Goal: Information Seeking & Learning: Learn about a topic

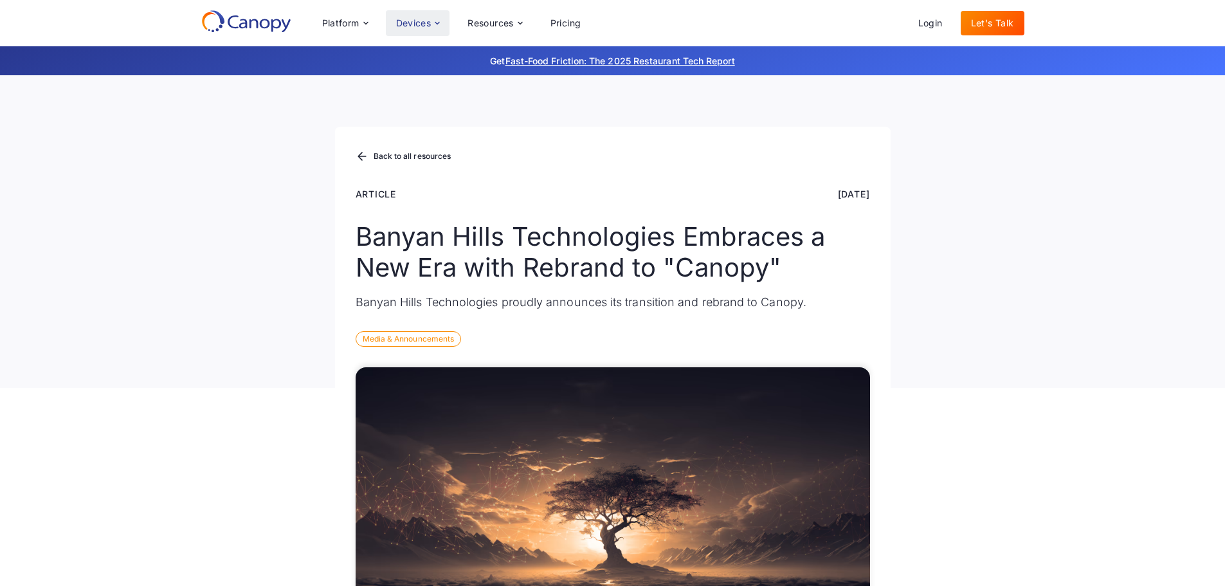
click at [421, 20] on div "Devices" at bounding box center [413, 23] width 35 height 9
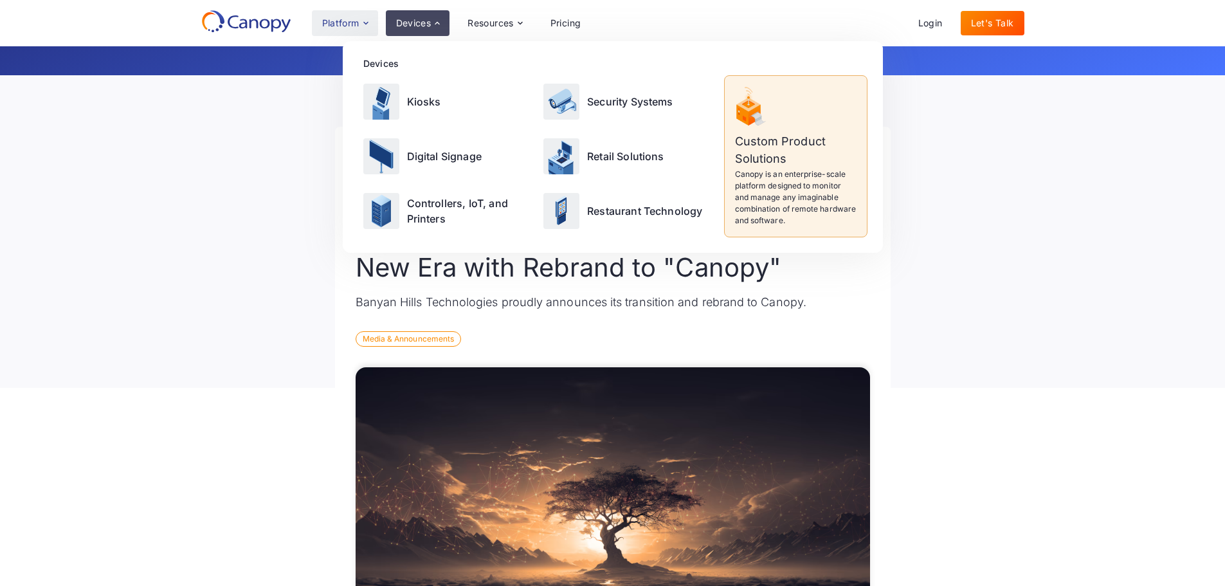
click at [361, 30] on div "Platform" at bounding box center [345, 23] width 66 height 26
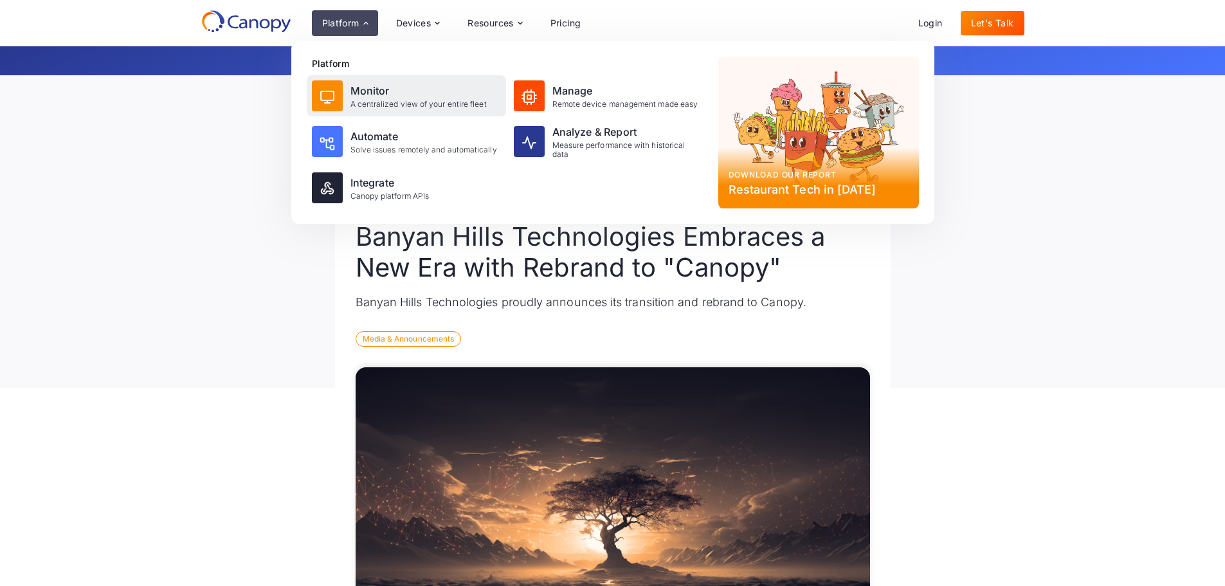
click at [385, 105] on div "A centralized view of your entire fleet" at bounding box center [418, 104] width 136 height 9
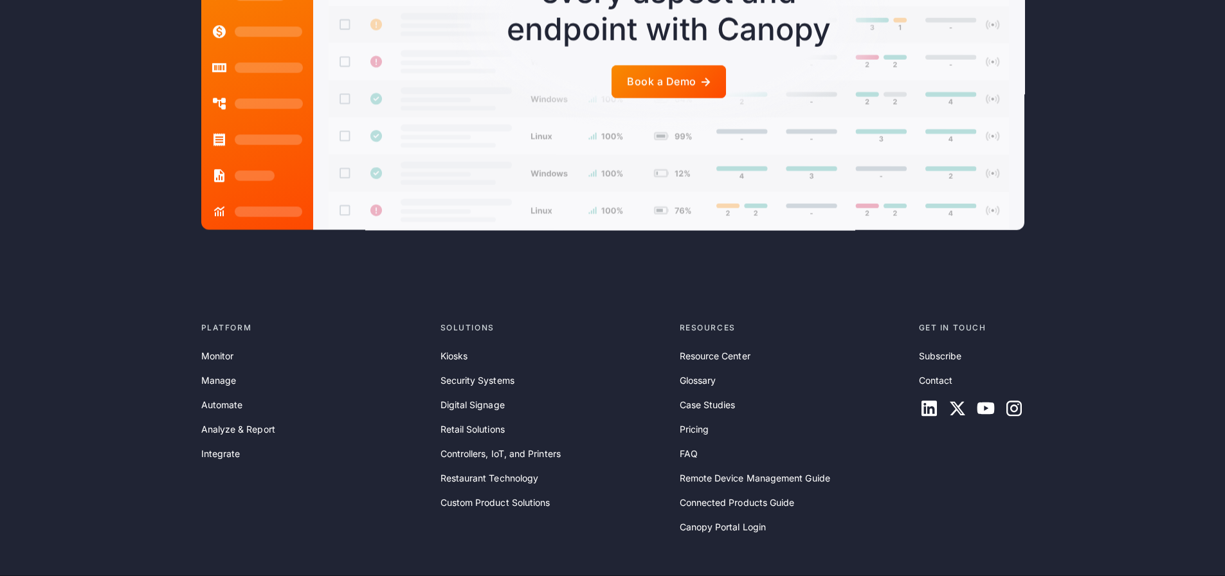
scroll to position [3177, 0]
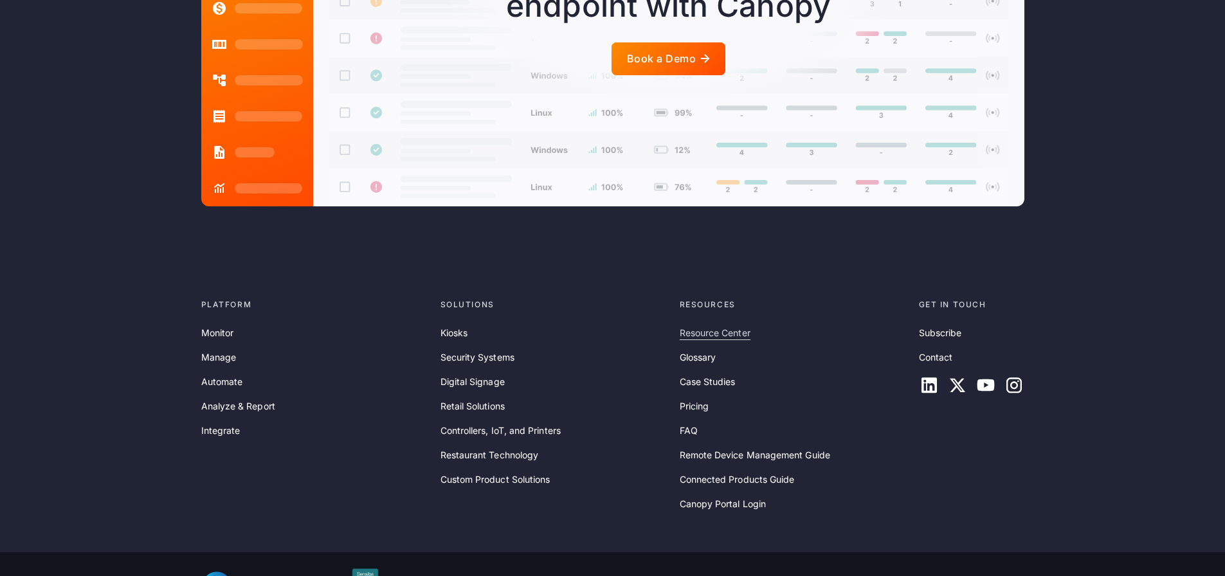
click at [708, 326] on link "Resource Center" at bounding box center [715, 333] width 71 height 14
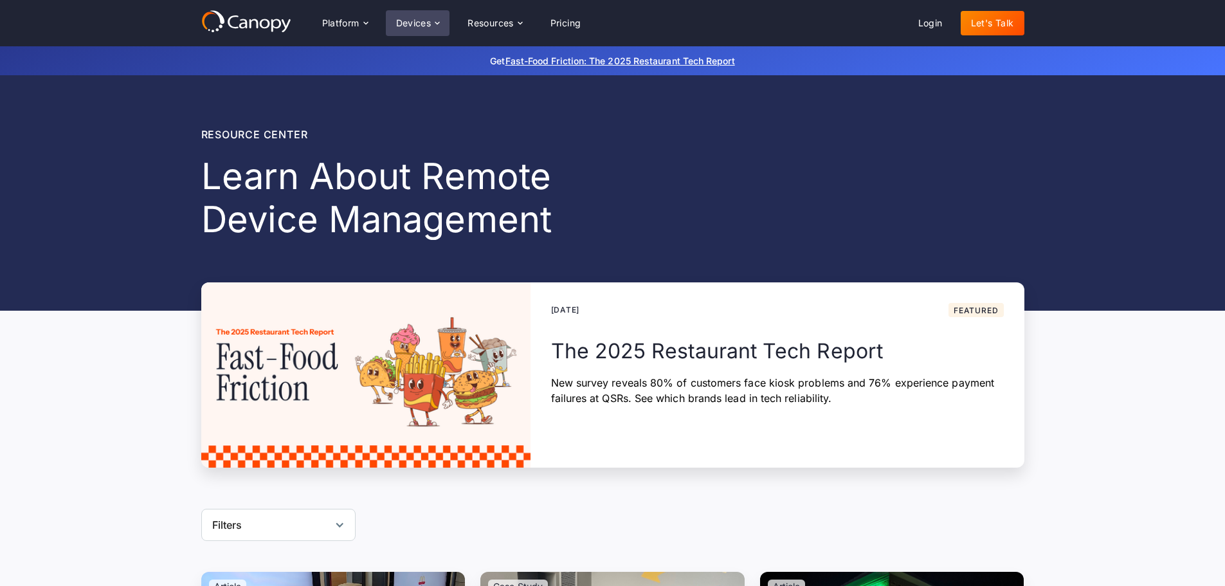
click at [428, 23] on div "Devices" at bounding box center [413, 23] width 35 height 9
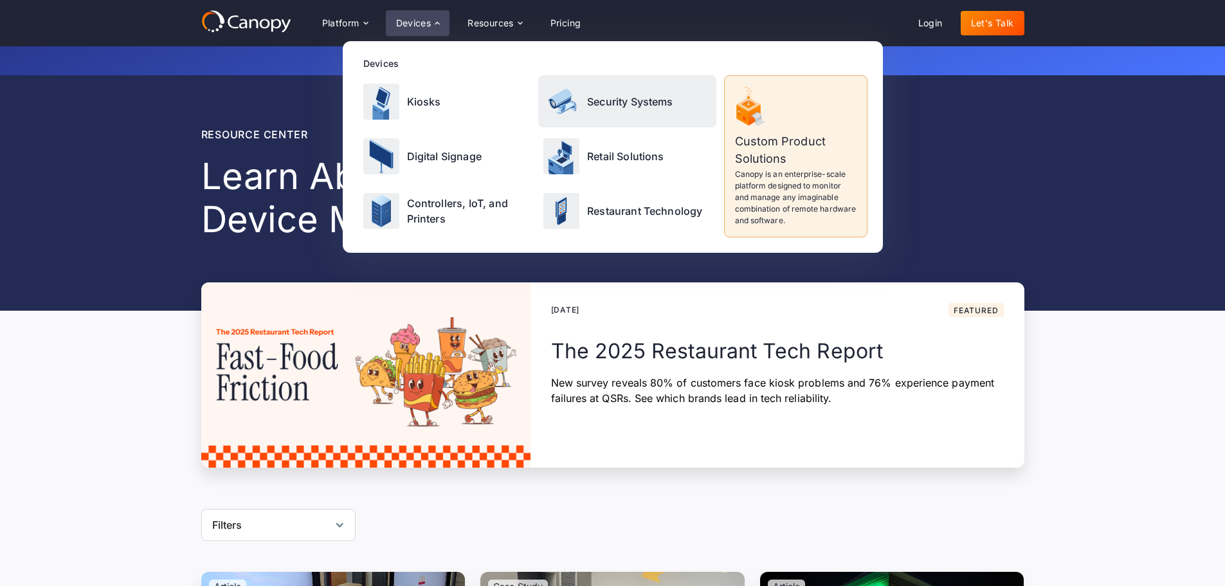
click at [599, 102] on p "Security Systems" at bounding box center [630, 101] width 86 height 15
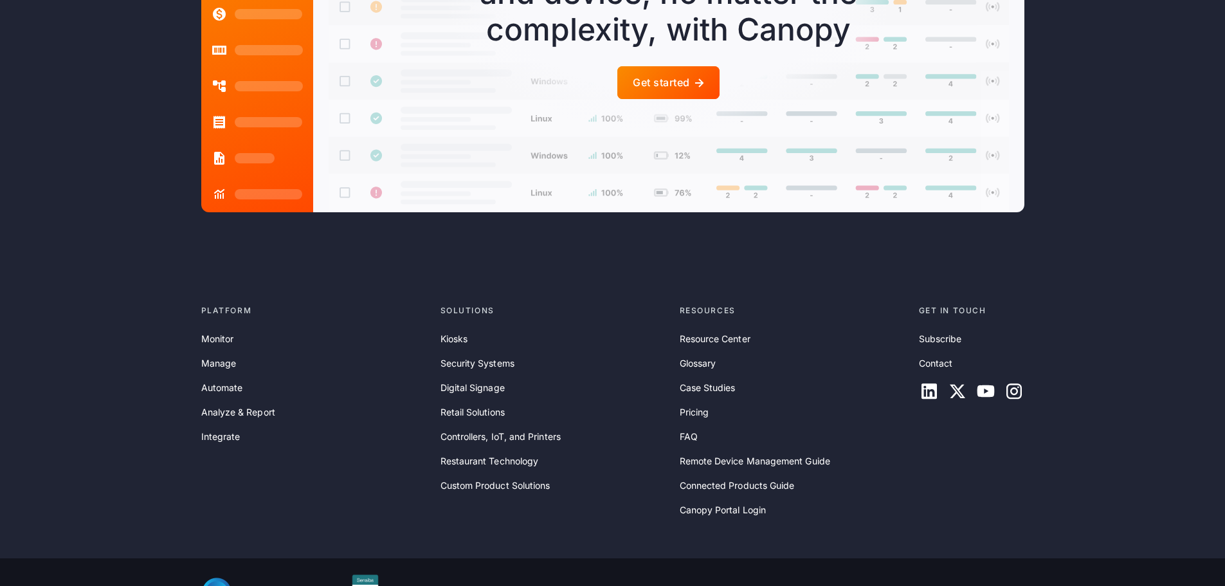
scroll to position [3764, 0]
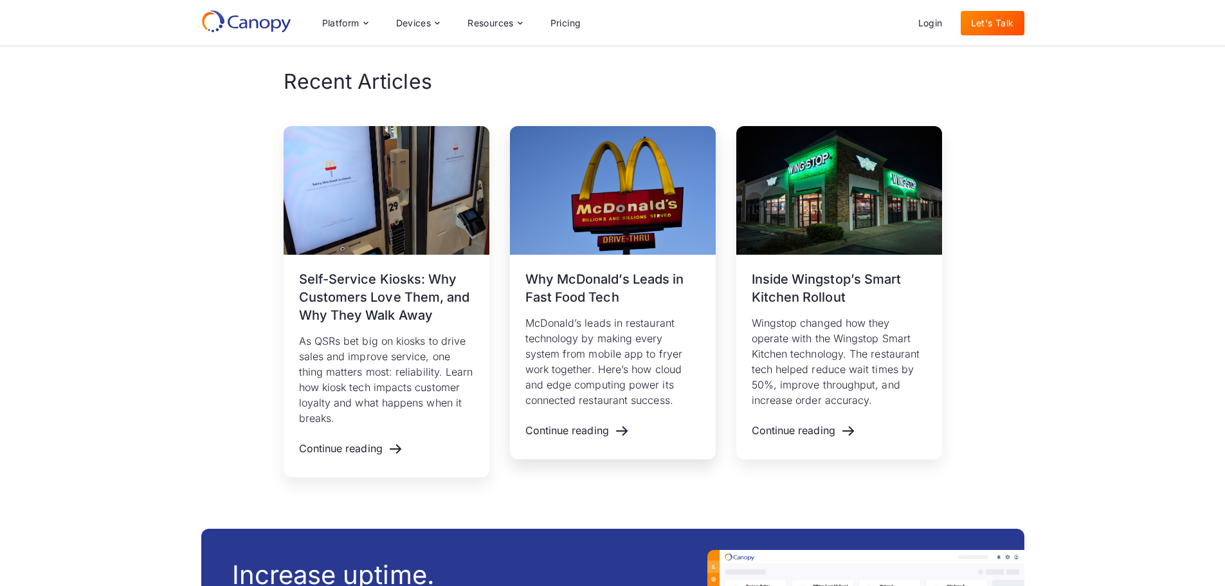
scroll to position [1671, 0]
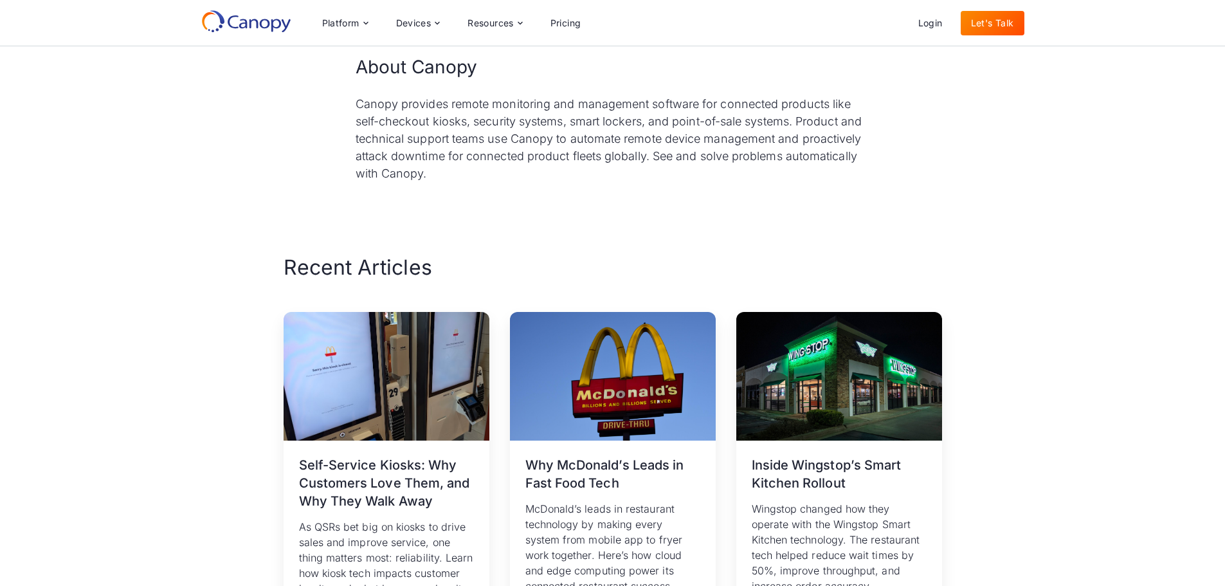
click at [1015, 284] on div "Recent Articles [DATE] Self-Service Kiosks: Why Customers Love Them, and Why Th…" at bounding box center [612, 458] width 1225 height 409
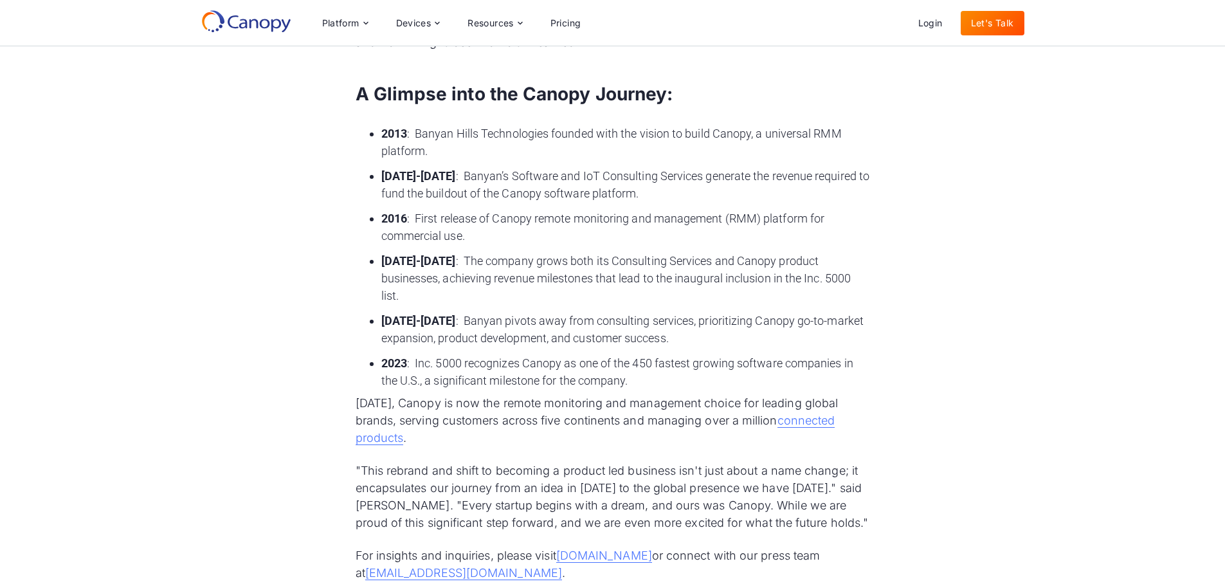
scroll to position [642, 0]
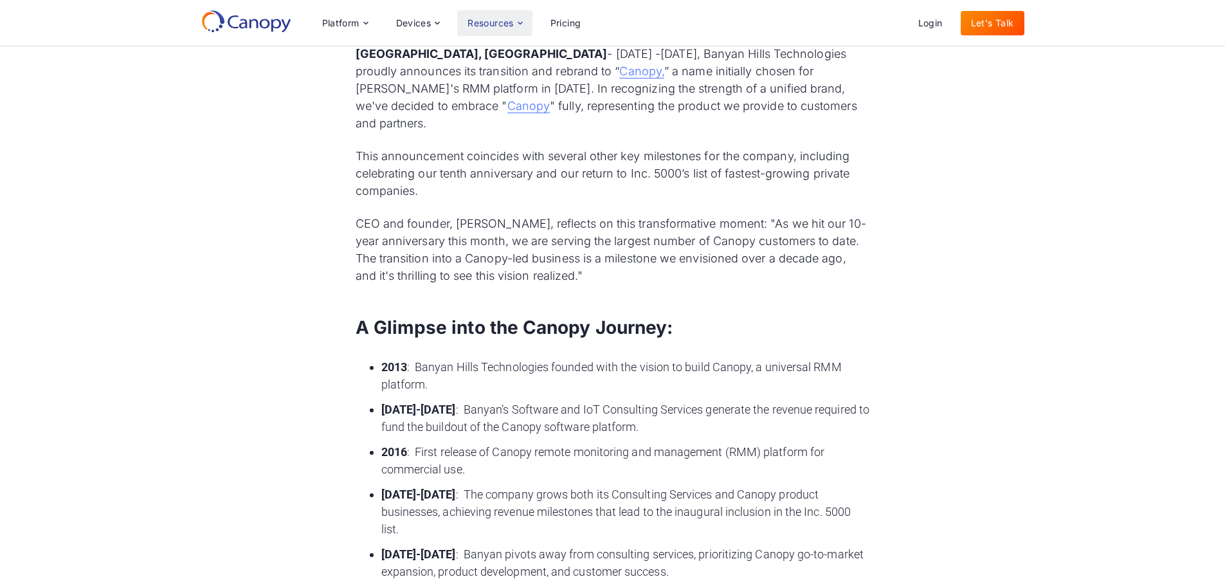
click at [480, 30] on div "Resources" at bounding box center [494, 23] width 75 height 26
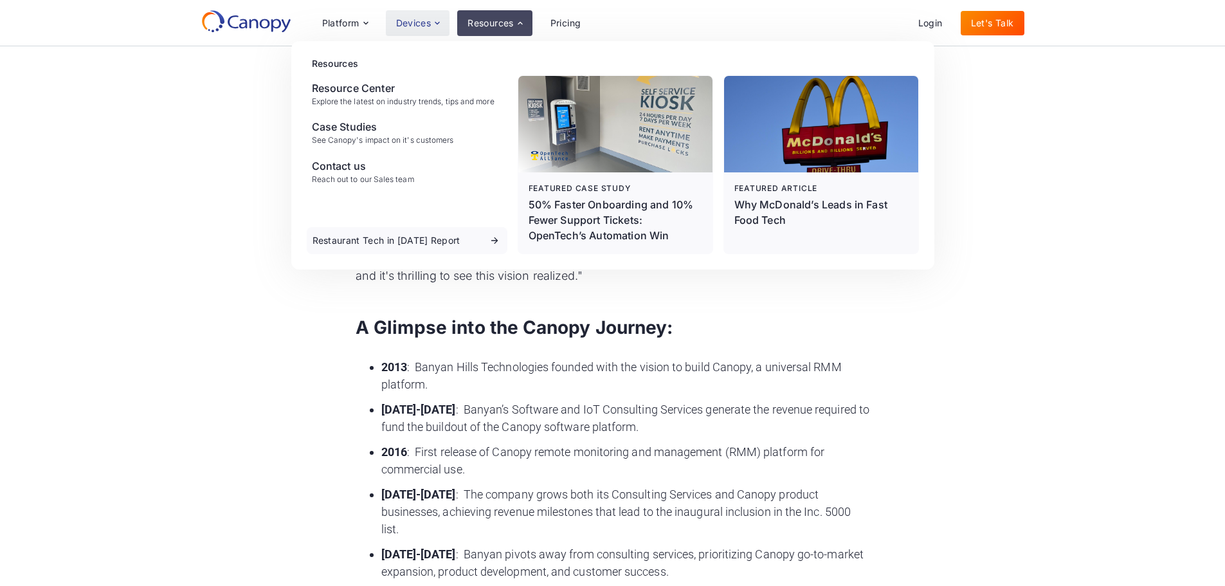
click at [414, 26] on div "Devices" at bounding box center [413, 23] width 35 height 9
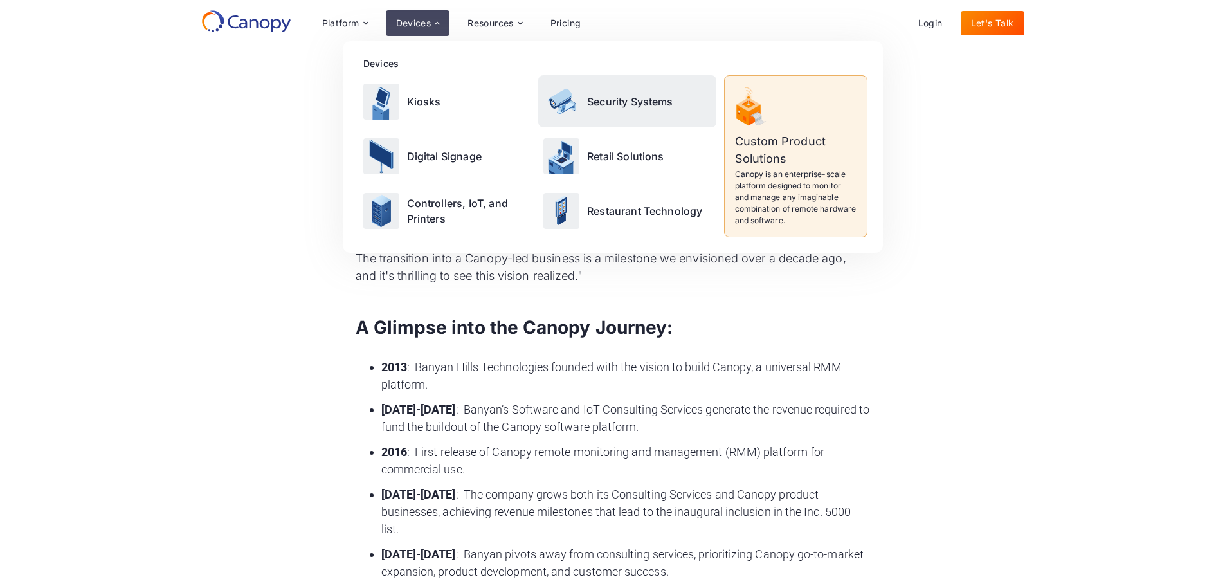
click at [632, 91] on div "Security Systems" at bounding box center [627, 101] width 178 height 52
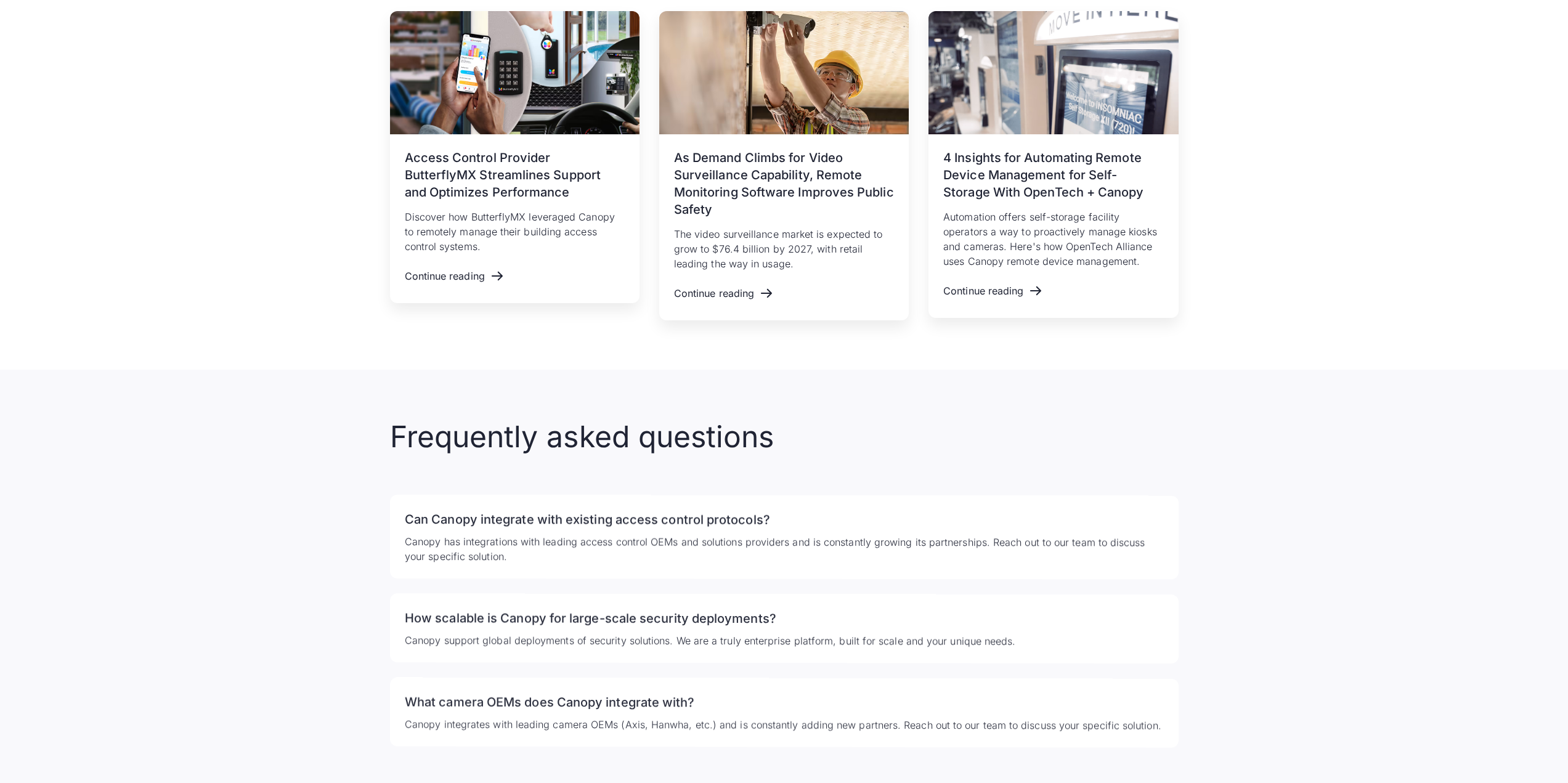
scroll to position [2879, 0]
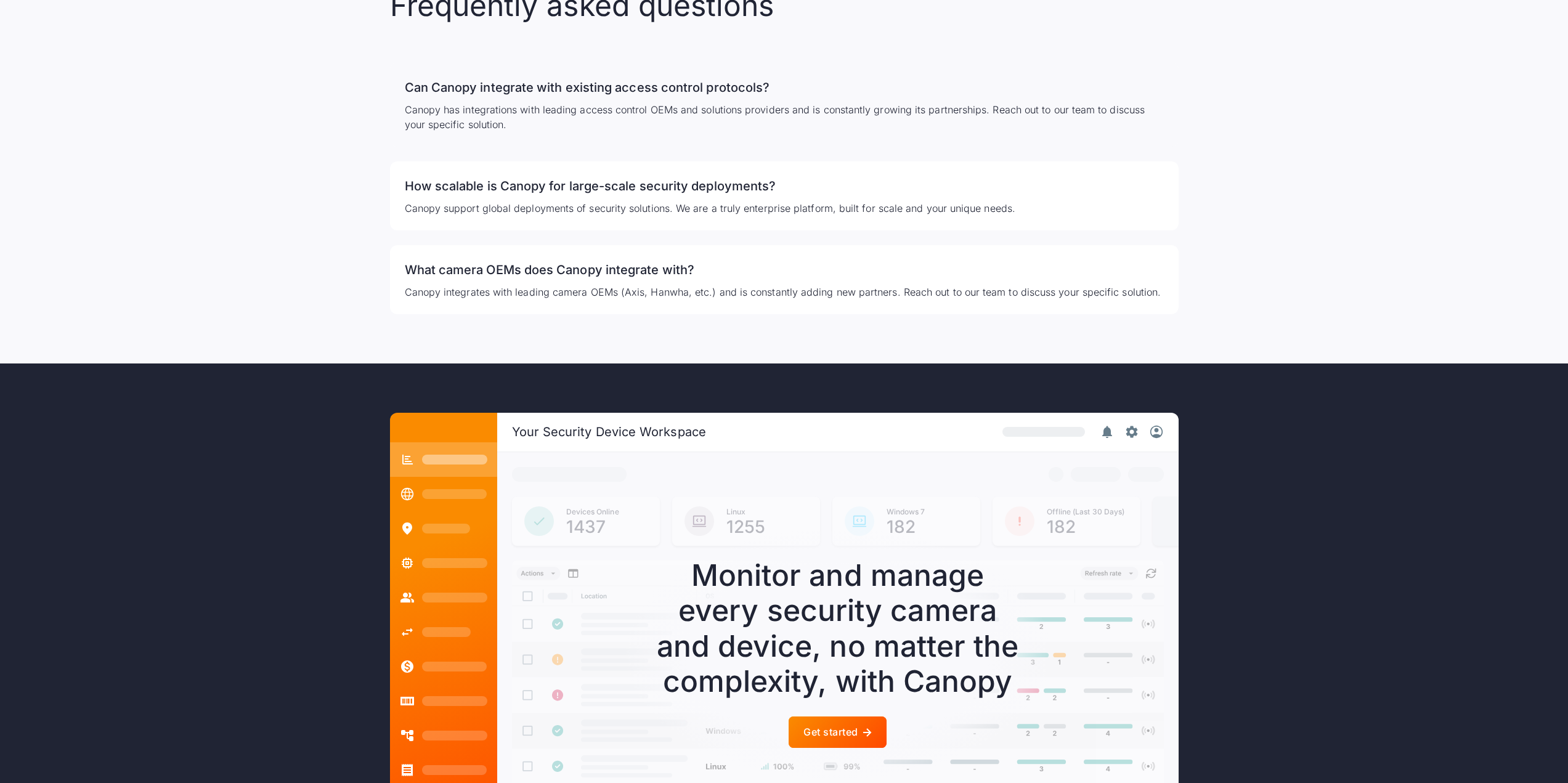
click at [537, 132] on p "Canopy has integrations with leading access control OEMs and solutions provider…" at bounding box center [784, 117] width 759 height 30
drag, startPoint x: 605, startPoint y: 320, endPoint x: 615, endPoint y: 322, distance: 10.2
click at [611, 314] on div "What camera OEMs does Canopy integrate with? Canopy integrates with leading cam…" at bounding box center [784, 280] width 789 height 69
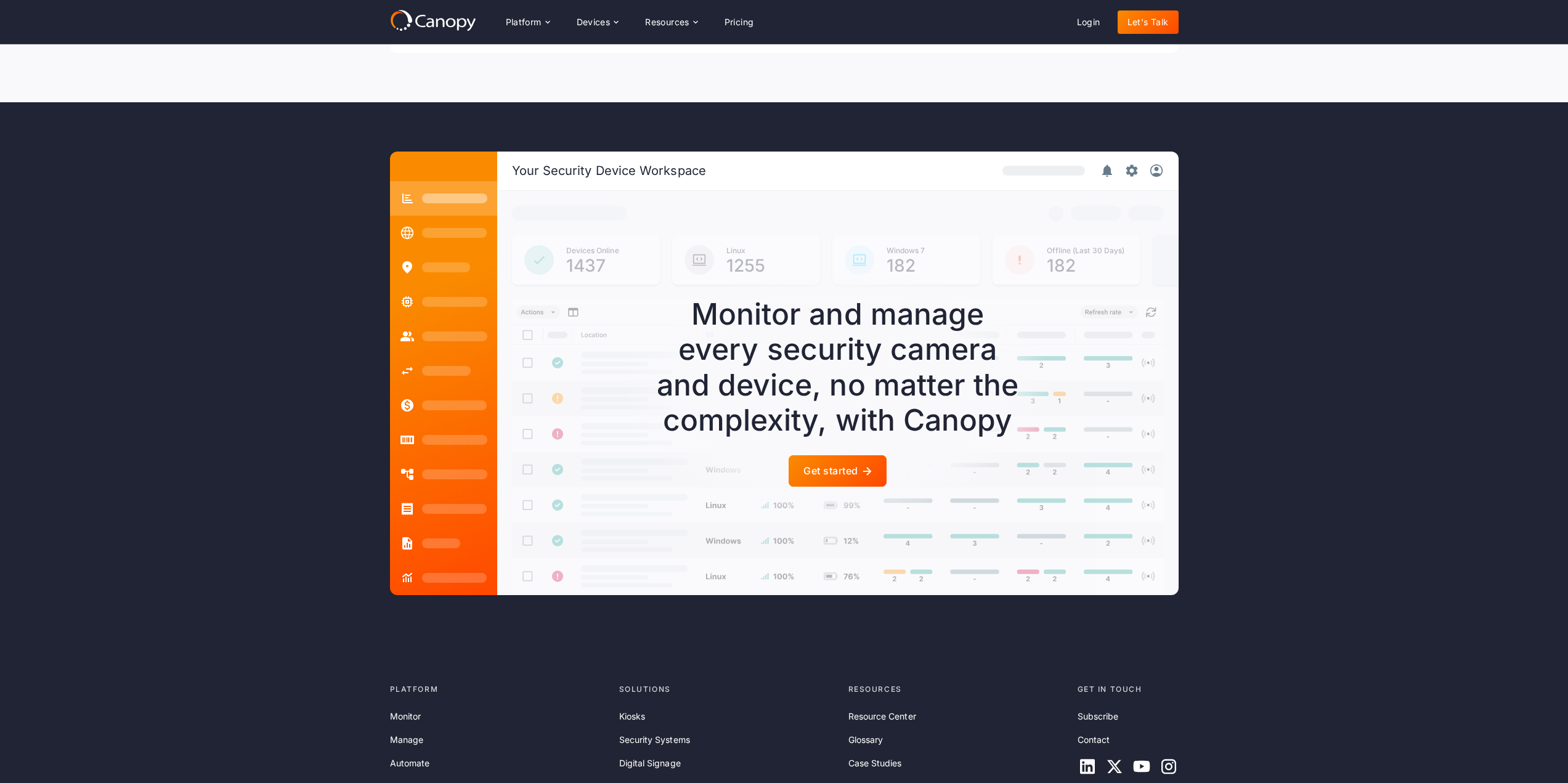
scroll to position [3140, 0]
click at [849, 488] on div at bounding box center [838, 472] width 98 height 32
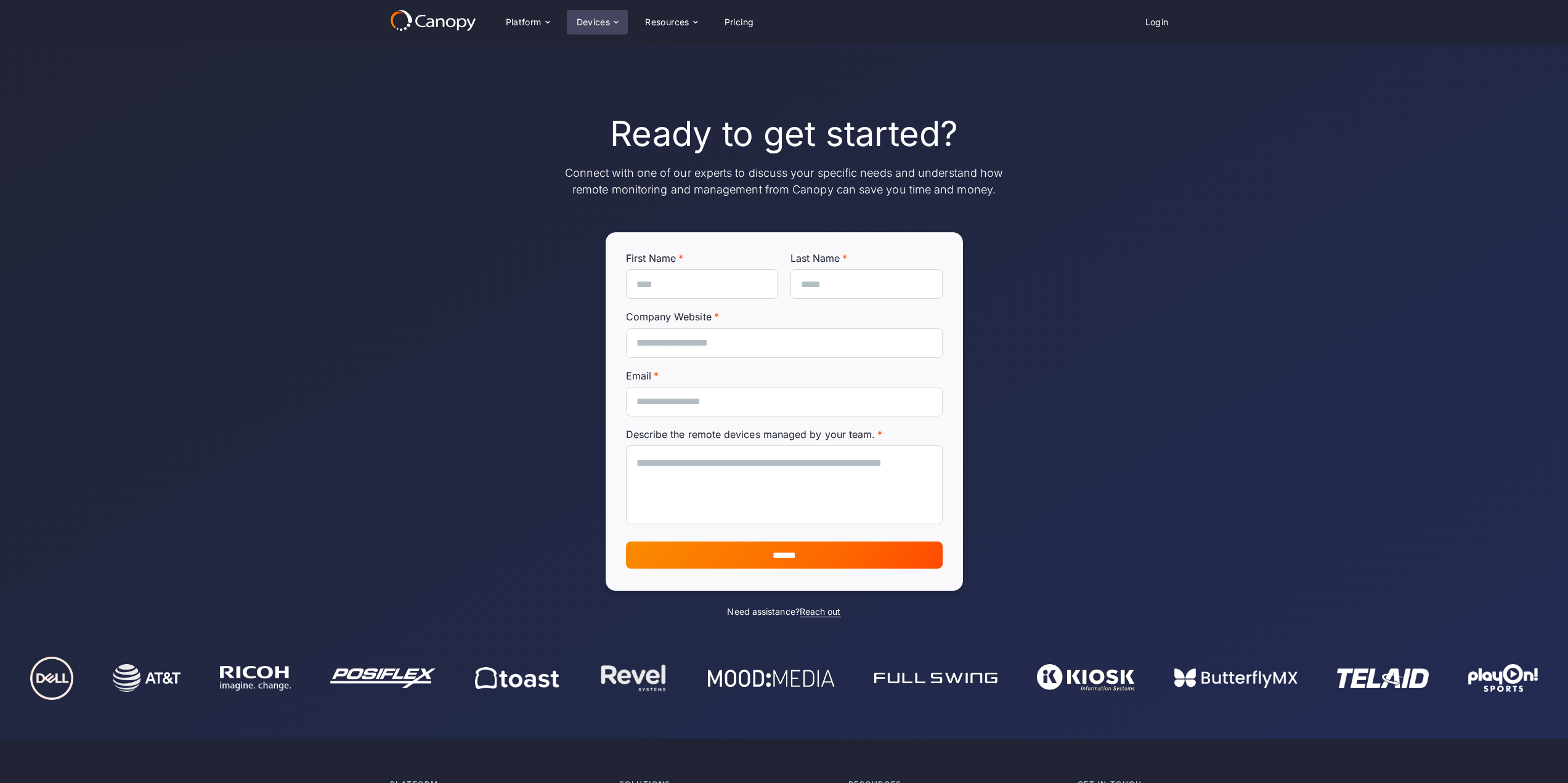
click at [580, 25] on div "Devices" at bounding box center [593, 22] width 34 height 9
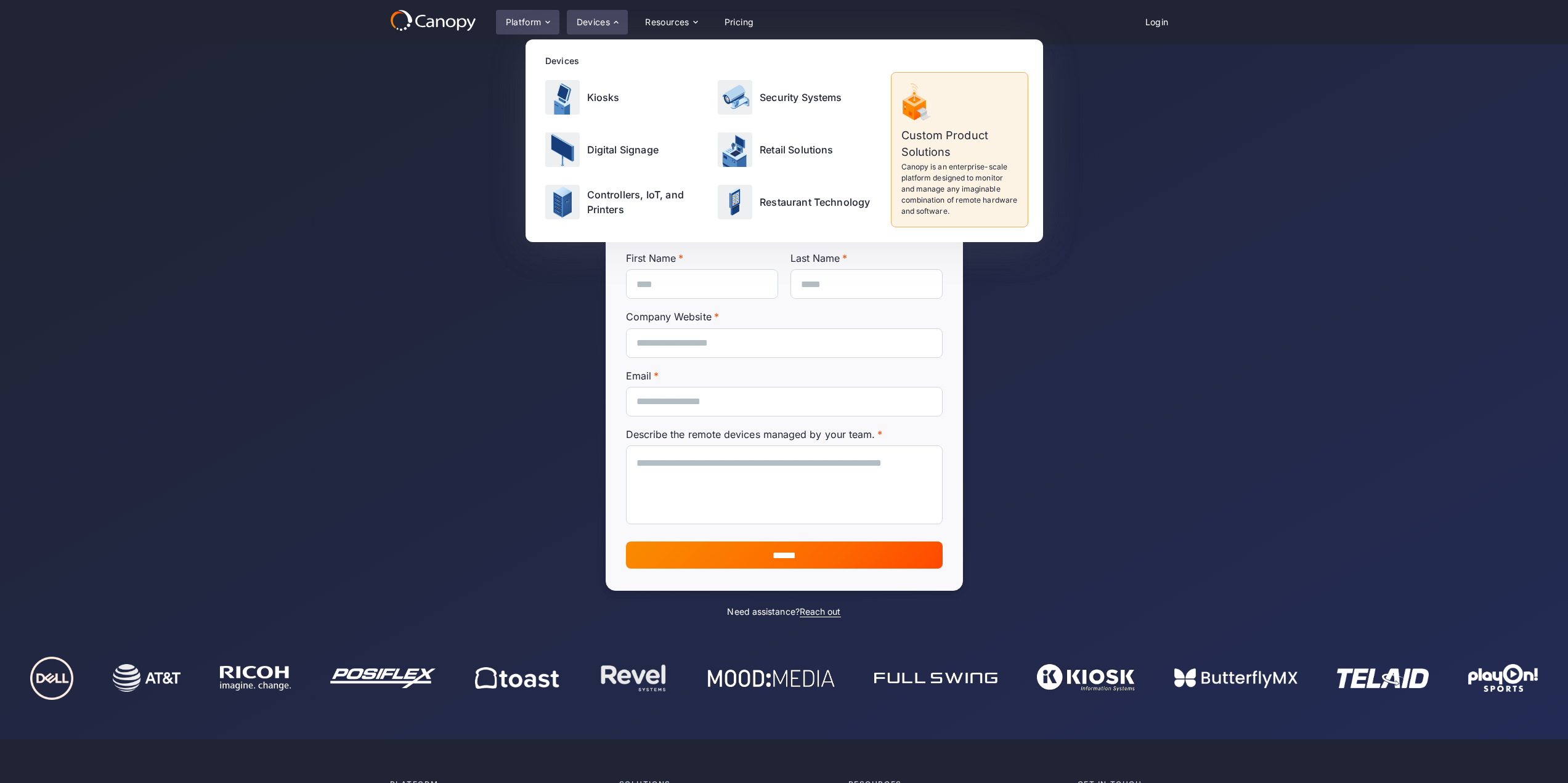
click at [538, 26] on div "Platform" at bounding box center [523, 22] width 35 height 9
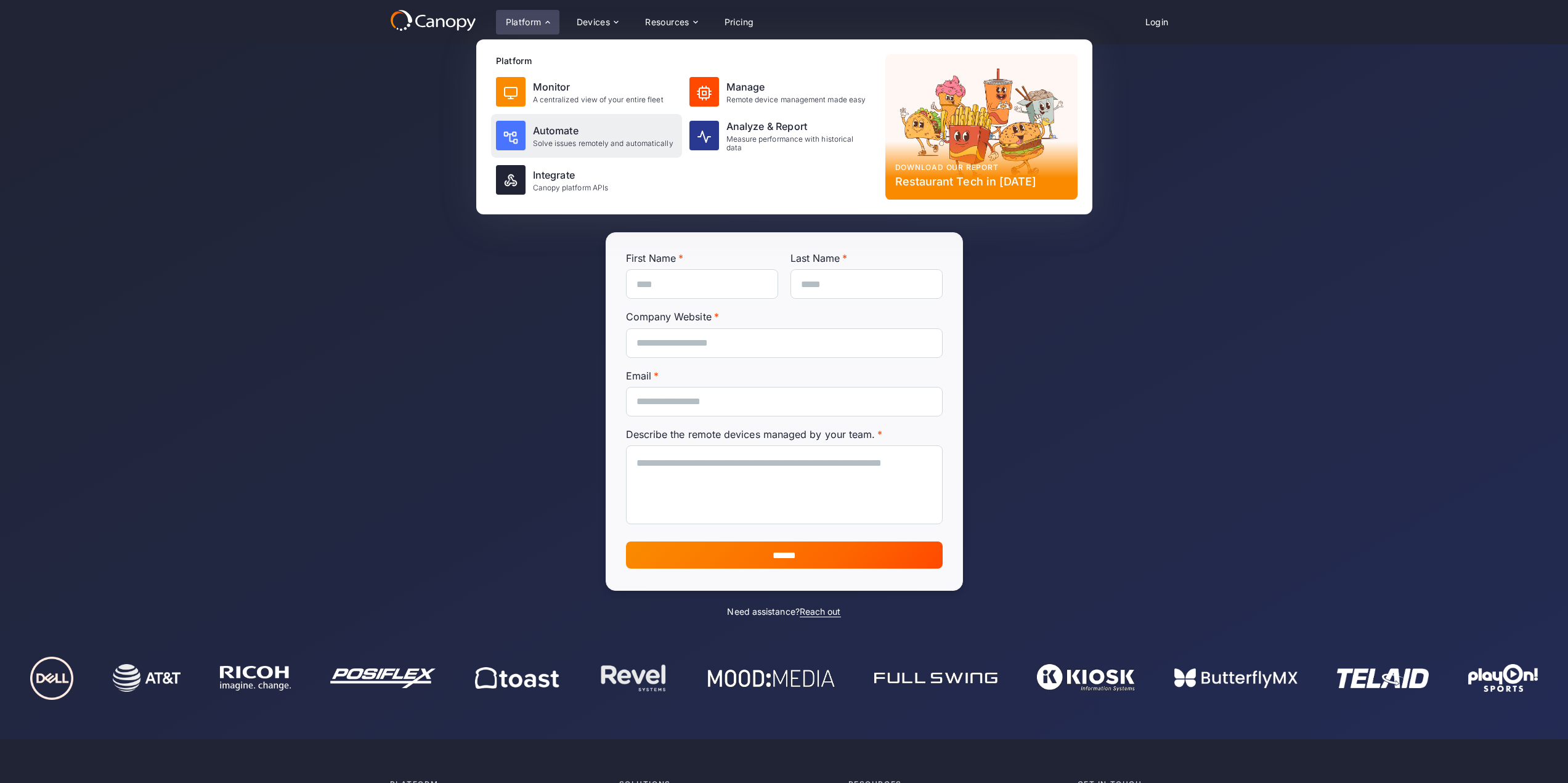
click at [561, 131] on div "Automate" at bounding box center [603, 130] width 141 height 14
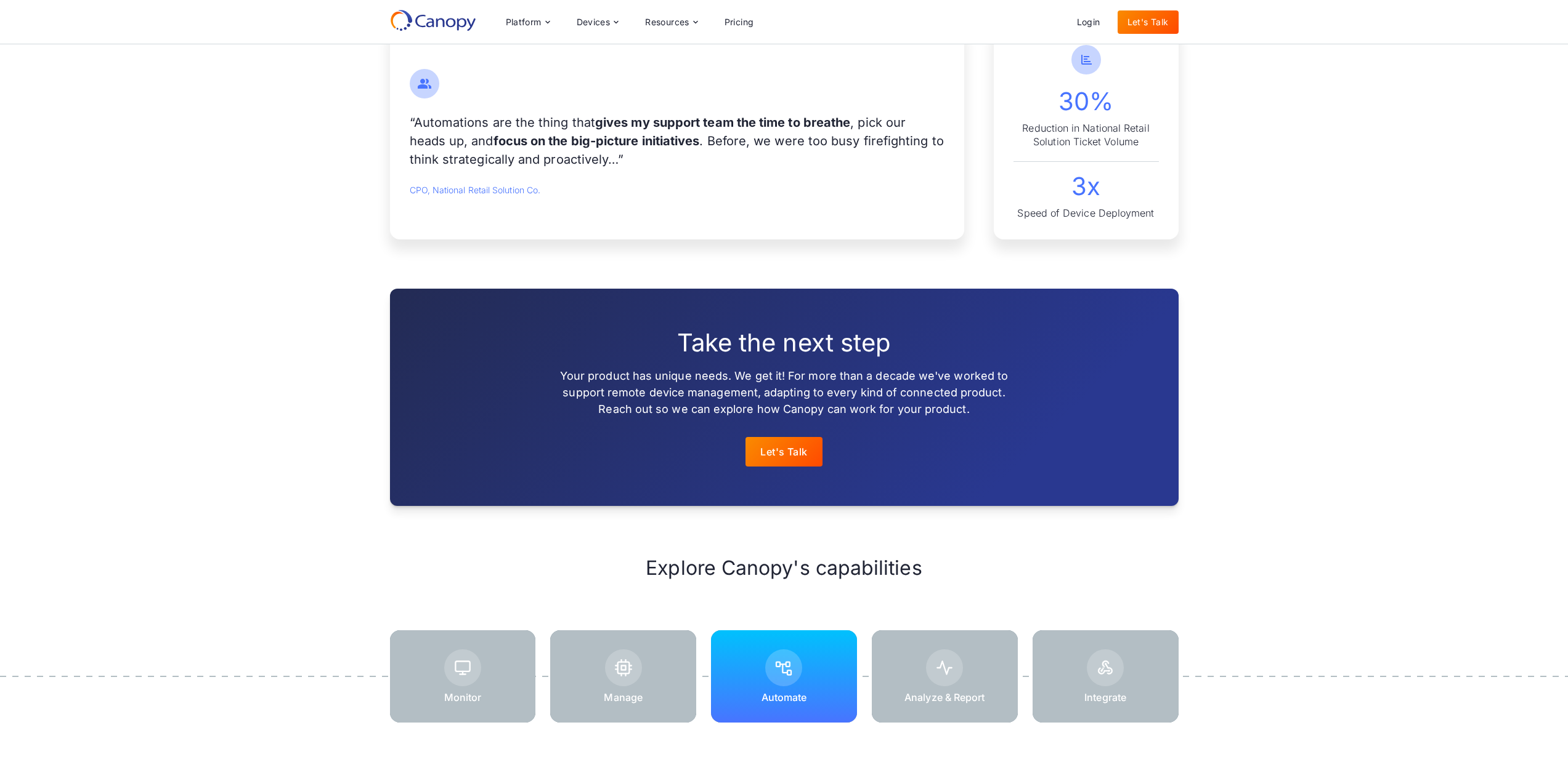
scroll to position [1293, 0]
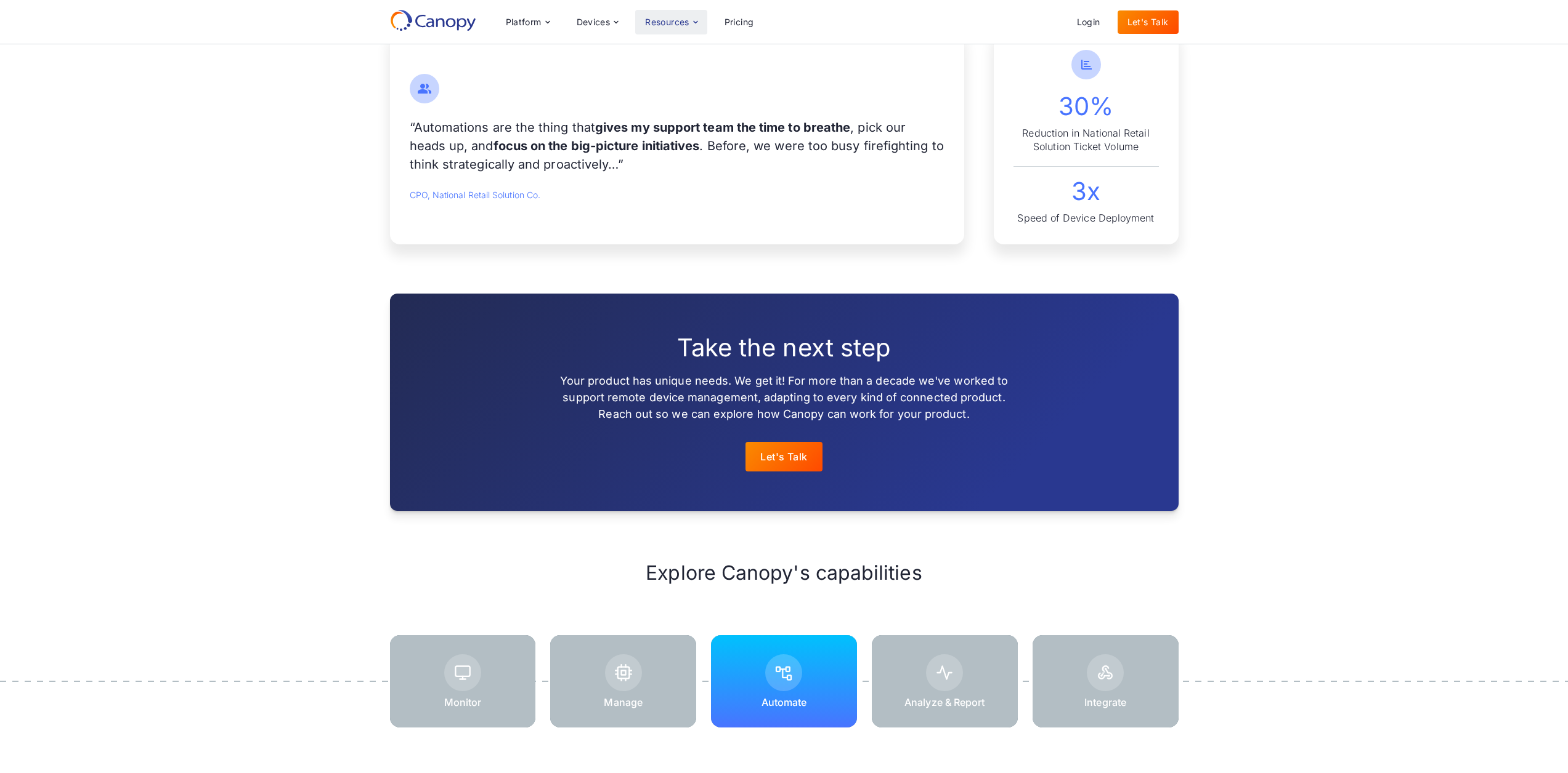
click at [684, 27] on div "Resources" at bounding box center [667, 22] width 44 height 9
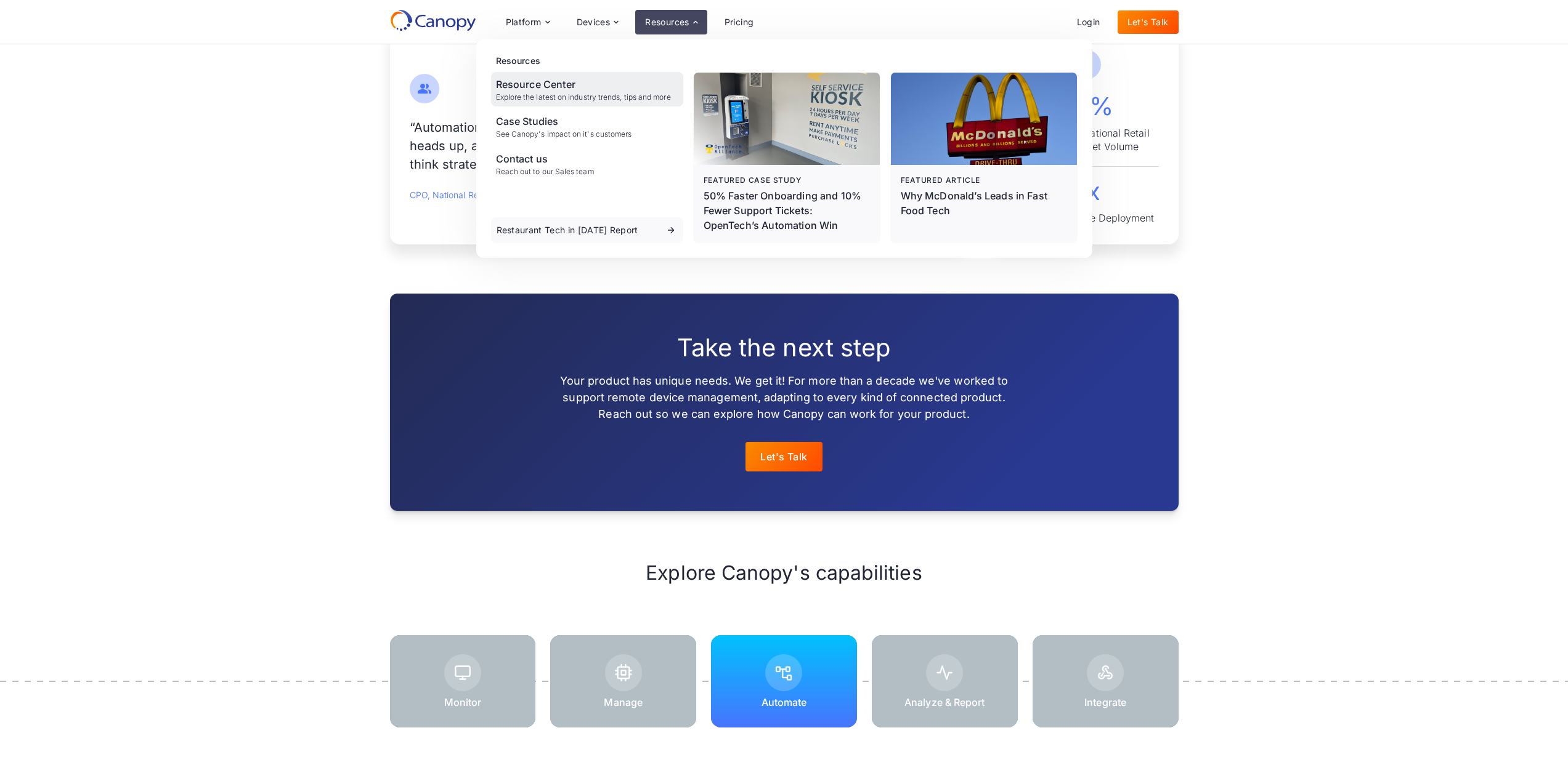
click at [565, 93] on div "Explore the latest on industry trends, tips and more" at bounding box center [584, 97] width 175 height 9
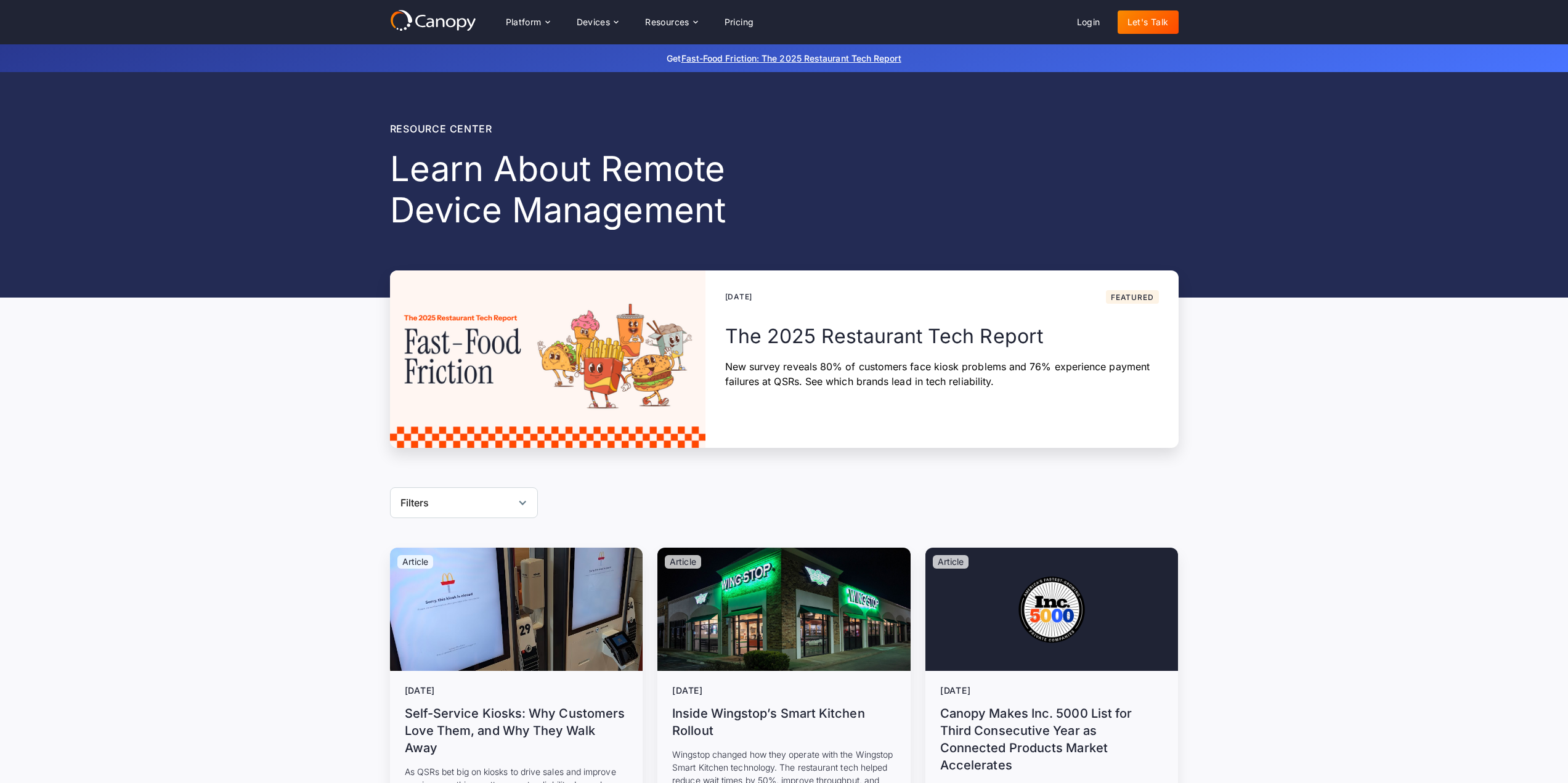
click at [429, 488] on div "Filters" at bounding box center [464, 503] width 148 height 31
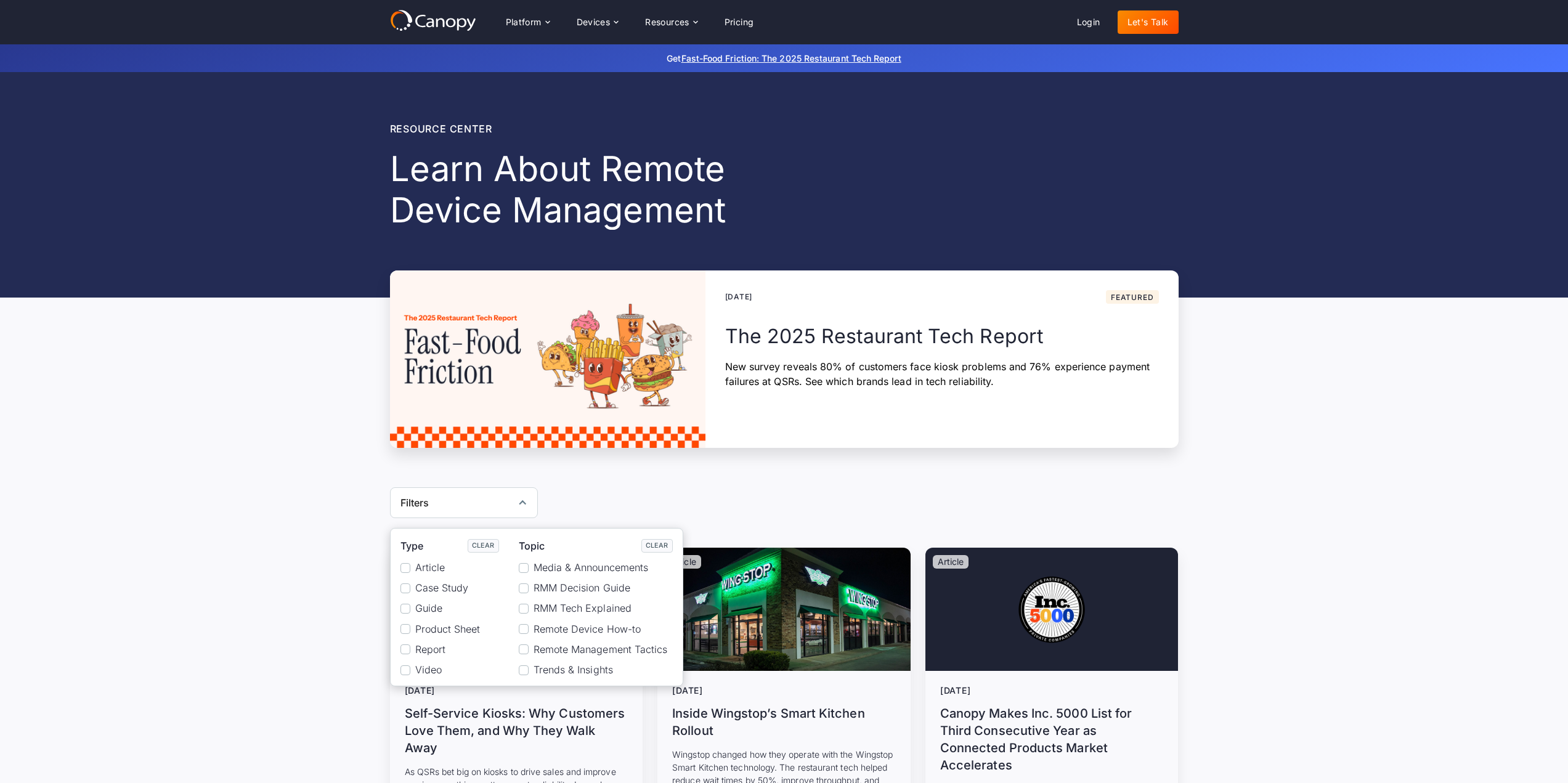
click at [433, 624] on span "Product Sheet" at bounding box center [448, 630] width 65 height 12
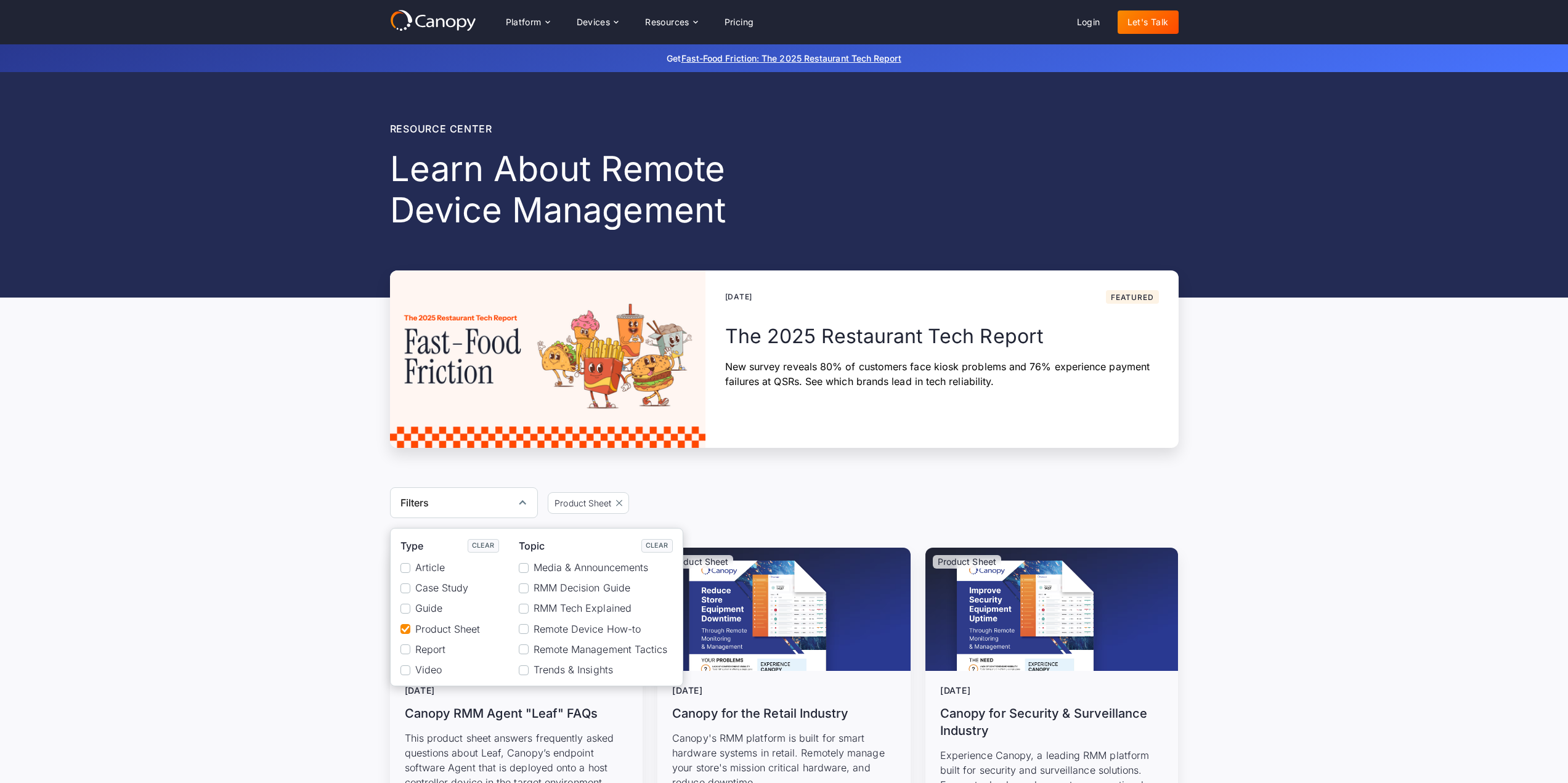
click at [542, 583] on span "RMM Decision Guide" at bounding box center [582, 588] width 97 height 12
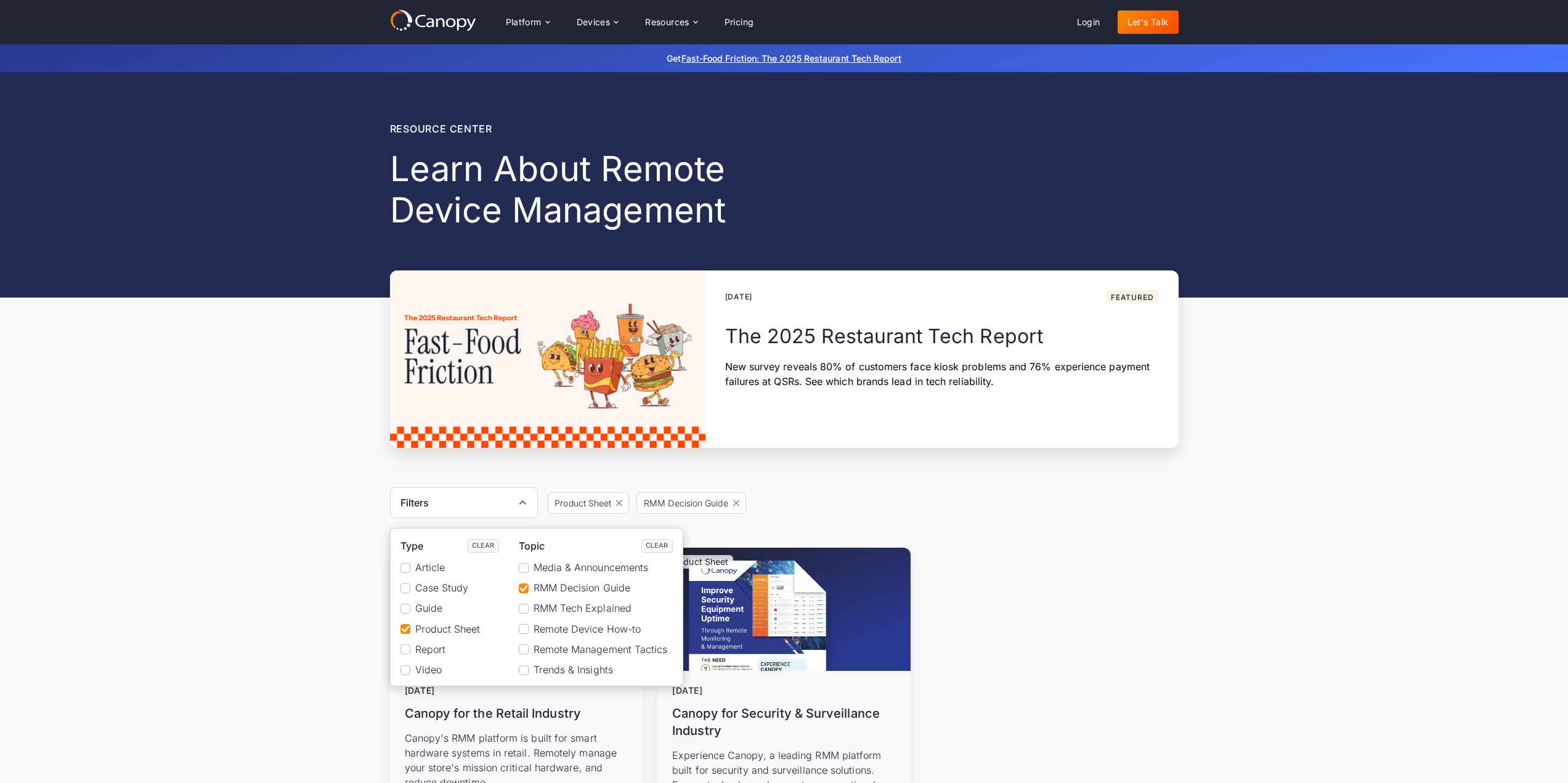
click at [540, 603] on span "RMM Tech Explained" at bounding box center [583, 609] width 98 height 12
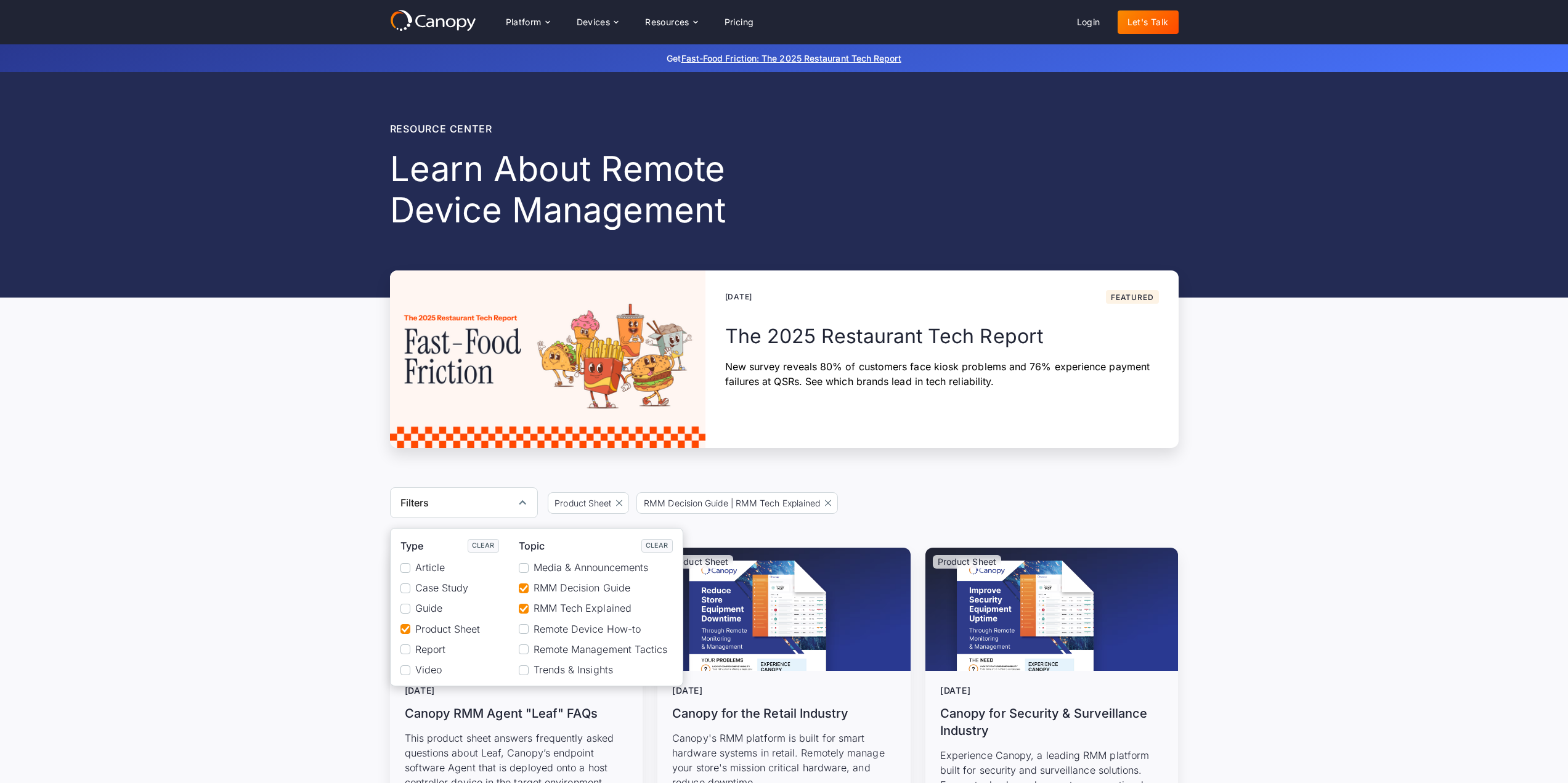
click at [536, 610] on div "Media & Announcements RMM Decision Guide RMM Tech Explained Remote Device How-t…" at bounding box center [595, 618] width 154 height 114
click at [527, 624] on label "Remote Device How-to" at bounding box center [595, 630] width 154 height 12
click at [523, 644] on div "Reset" at bounding box center [523, 649] width 10 height 10
drag, startPoint x: 360, startPoint y: 580, endPoint x: 341, endPoint y: 557, distance: 29.8
click at [359, 579] on div "Product Sheet [DATE] Canopy RMM Agent "Leaf" FAQs This product sheet answers fr…" at bounding box center [784, 747] width 1568 height 398
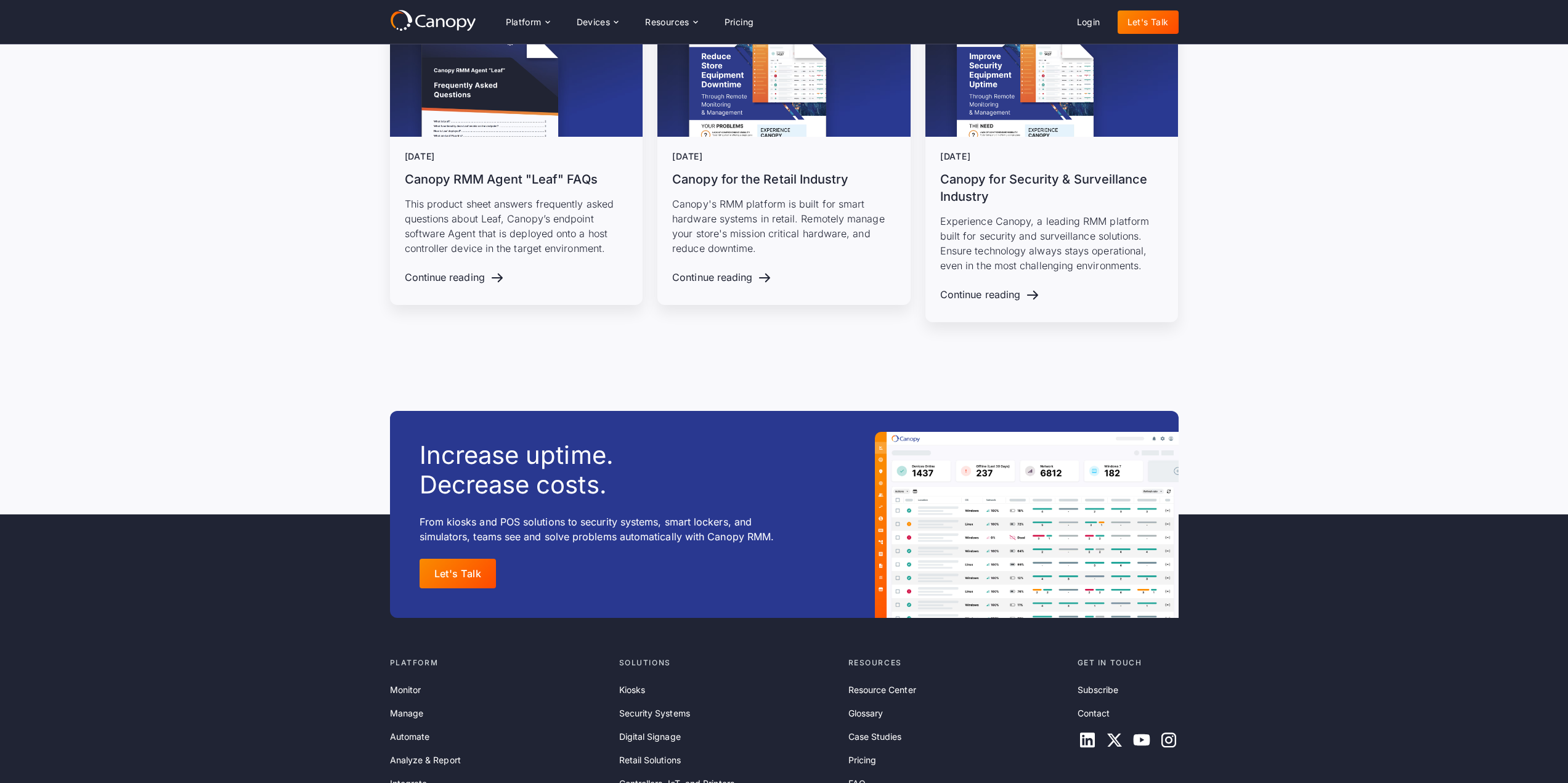
scroll to position [370, 0]
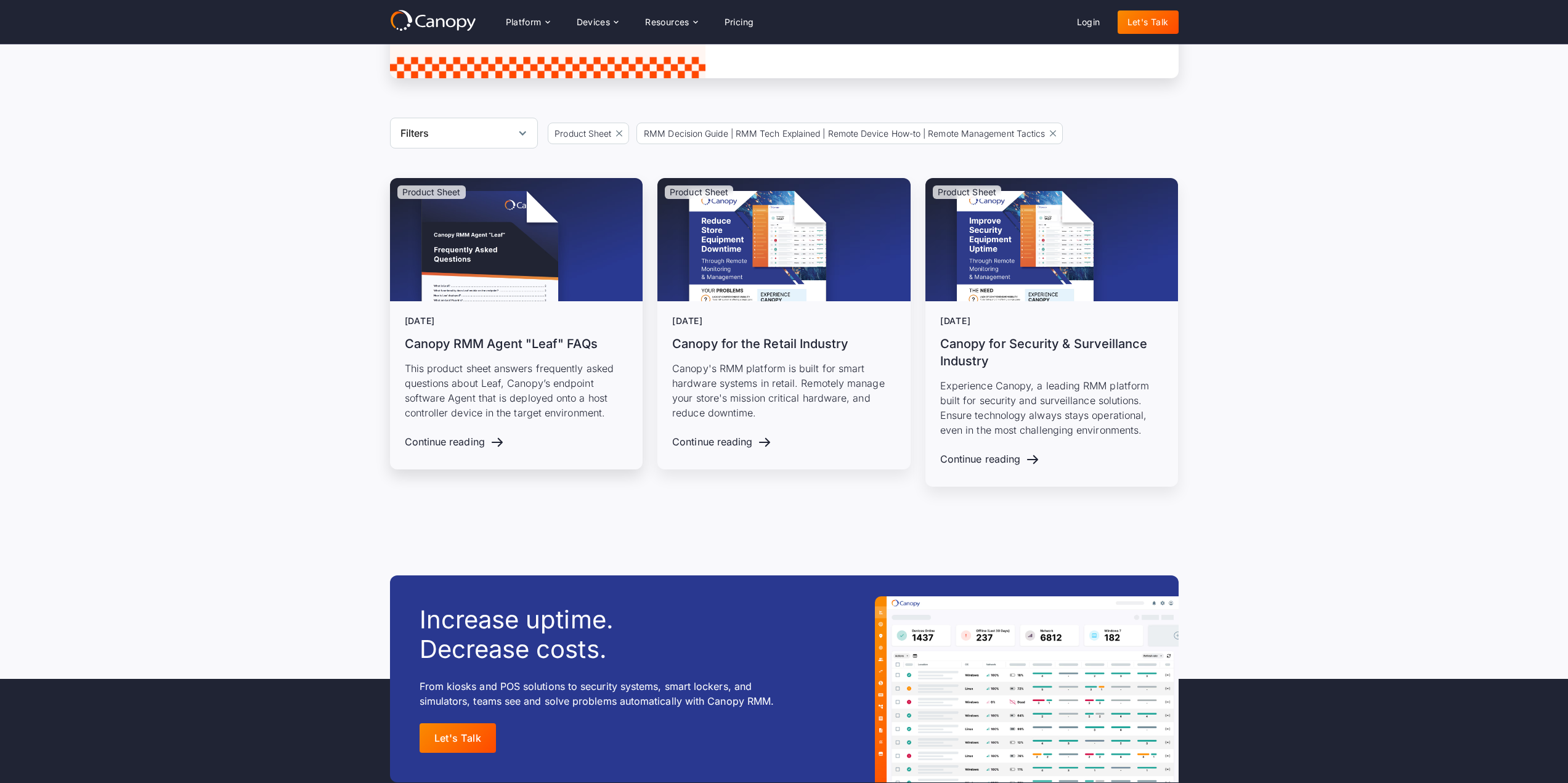
click at [517, 327] on div "[DATE] Canopy RMM Agent "Leaf" FAQs This product sheet answers frequently asked…" at bounding box center [516, 368] width 223 height 104
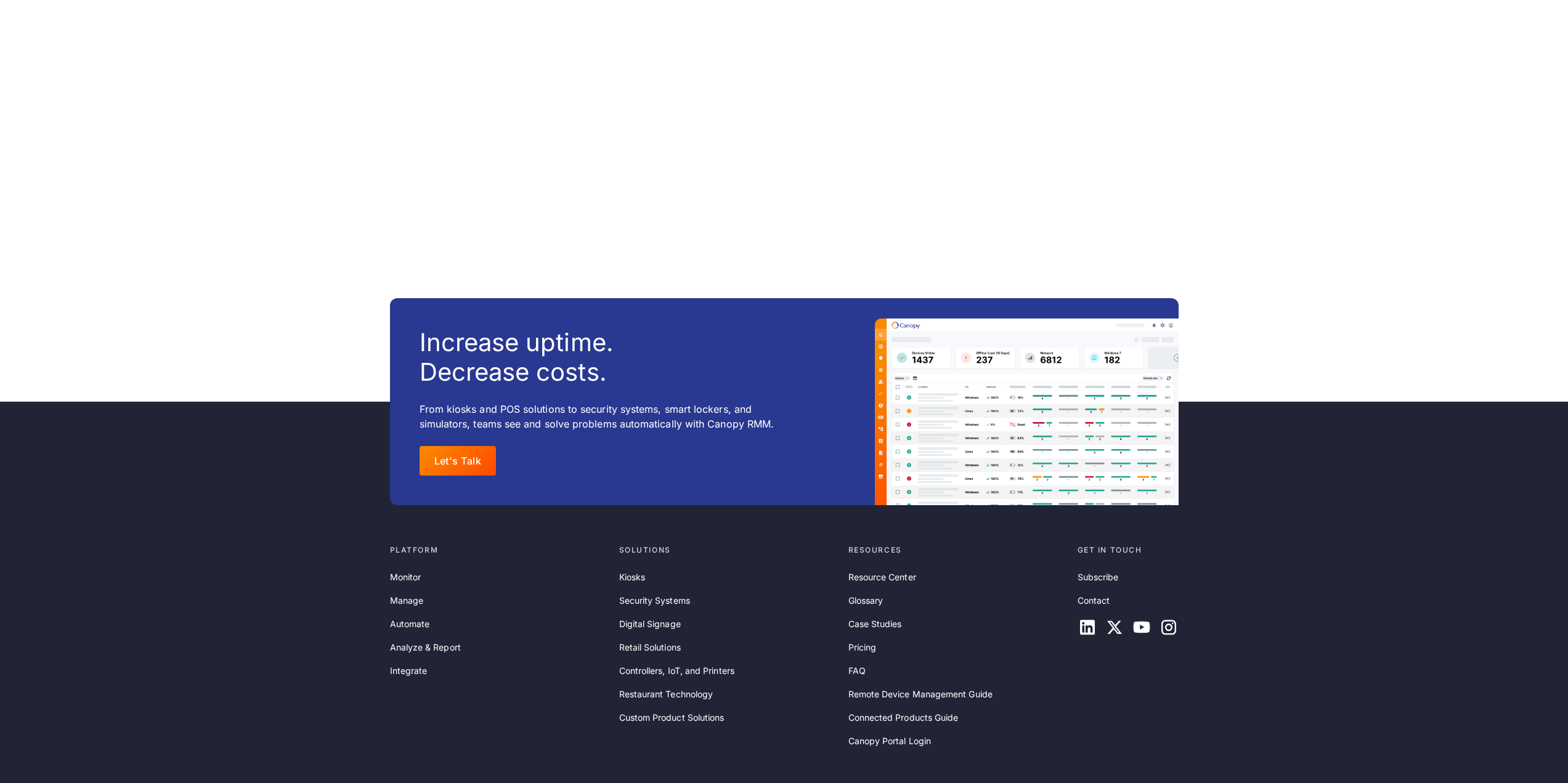
scroll to position [1417, 0]
